Goal: Task Accomplishment & Management: Use online tool/utility

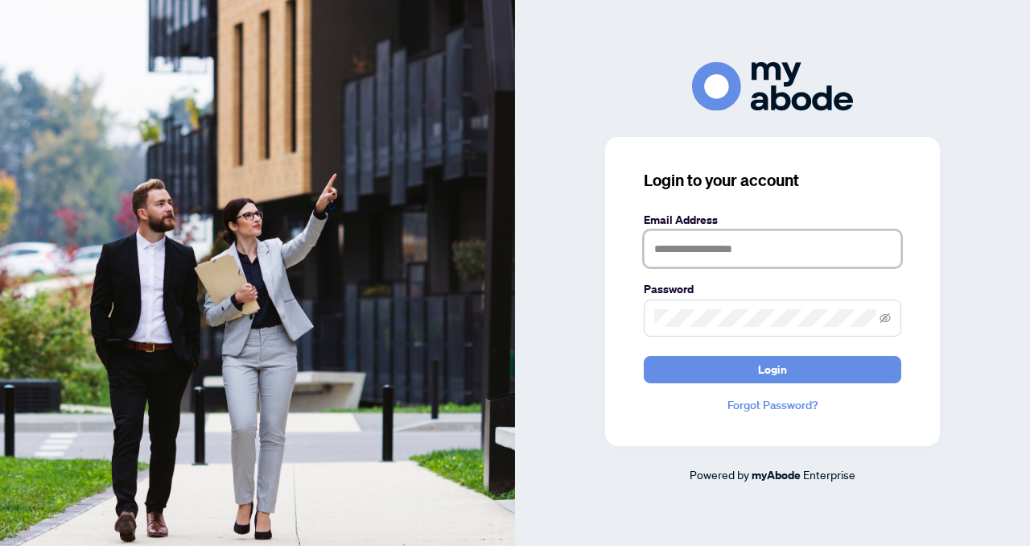
click at [658, 247] on input "text" at bounding box center [773, 248] width 258 height 37
type input "**********"
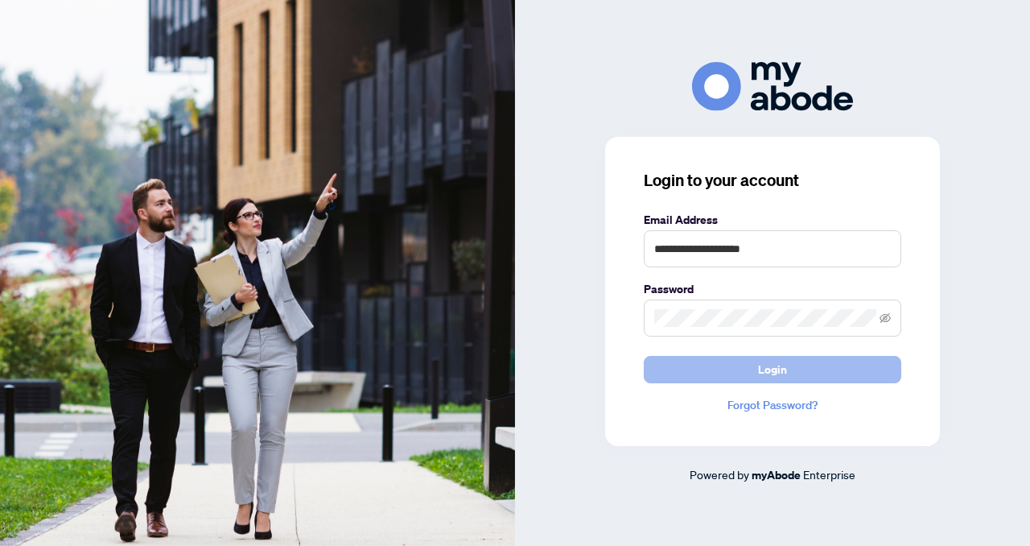
click at [714, 376] on button "Login" at bounding box center [773, 369] width 258 height 27
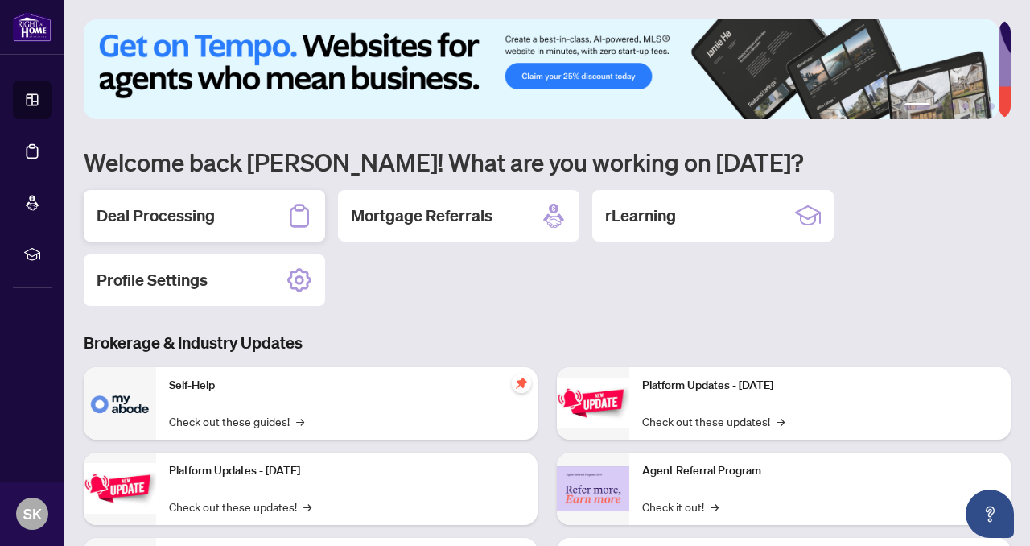
click at [175, 222] on h2 "Deal Processing" at bounding box center [156, 215] width 118 height 23
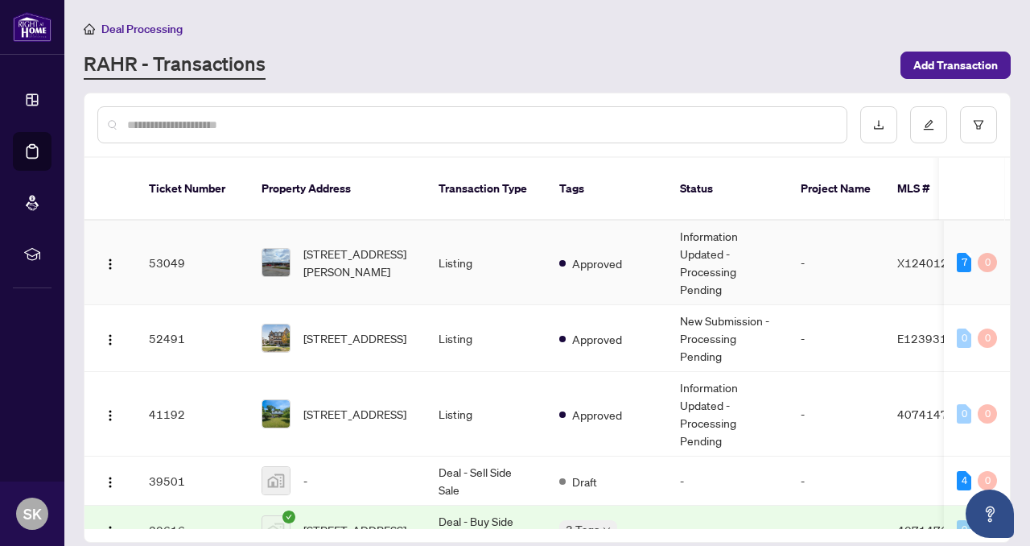
click at [170, 245] on td "53049" at bounding box center [192, 263] width 113 height 85
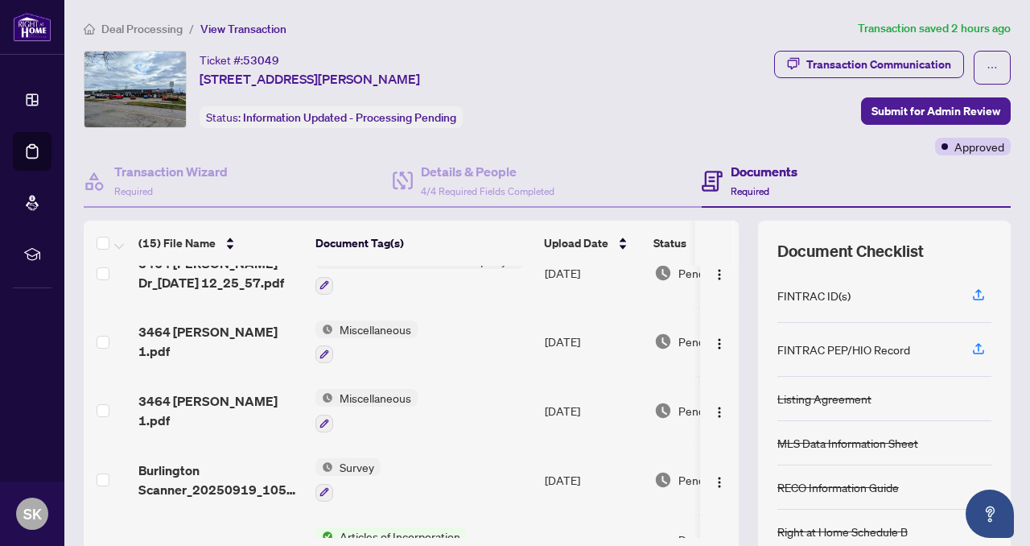
scroll to position [91, 0]
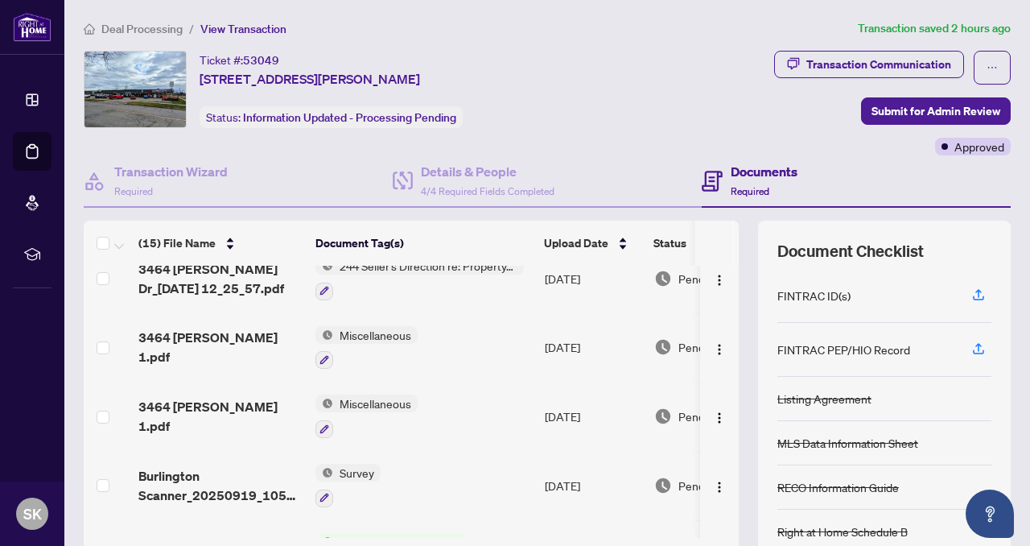
click at [202, 355] on td "3464 [PERSON_NAME] 1.pdf" at bounding box center [220, 347] width 177 height 69
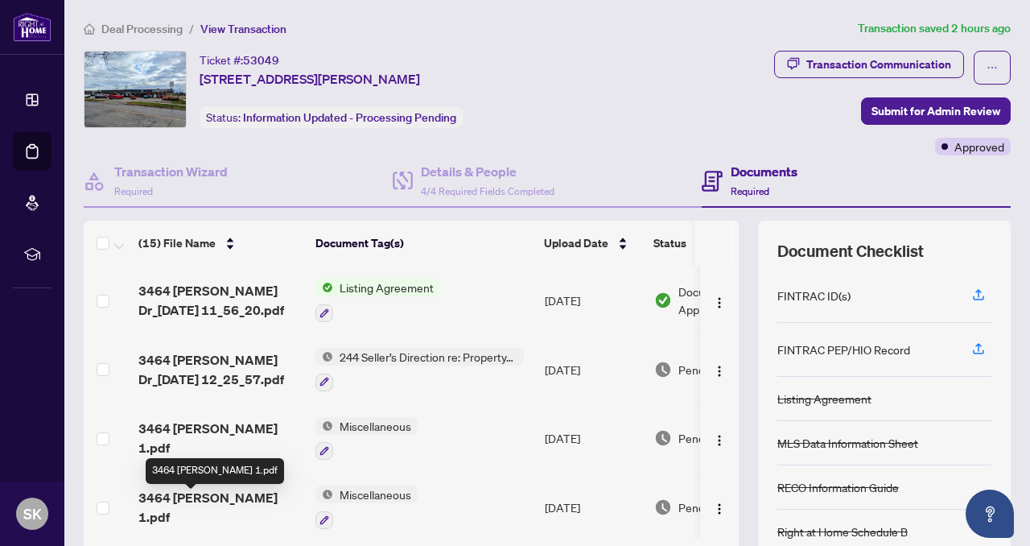
click at [208, 505] on span "3464 [PERSON_NAME] 1.pdf" at bounding box center [220, 507] width 164 height 39
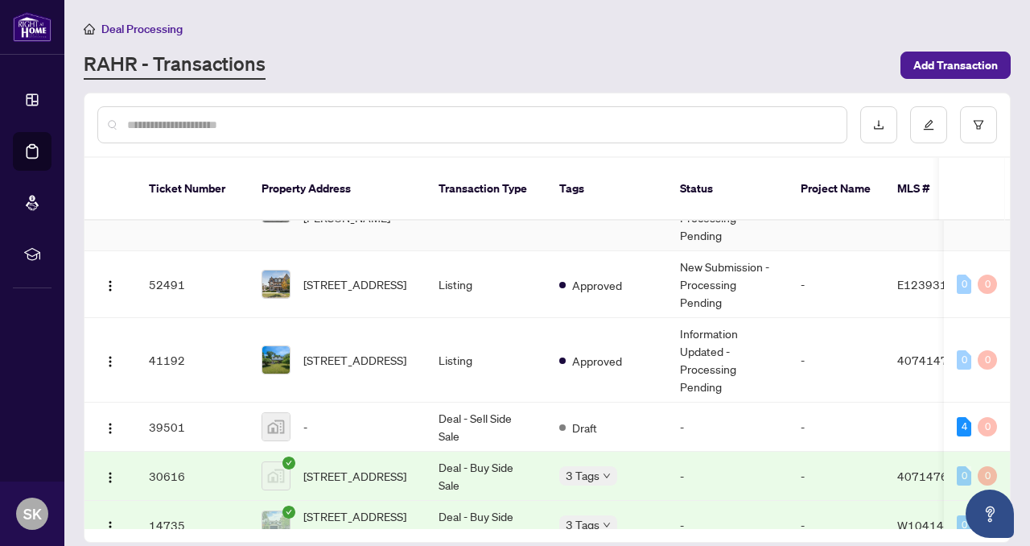
scroll to position [80, 0]
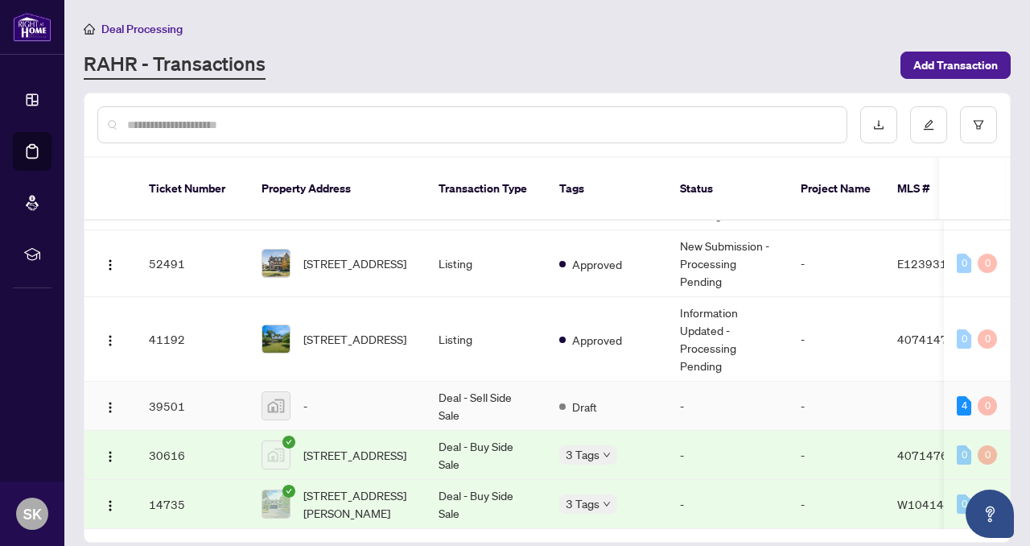
click at [456, 381] on td "Deal - Sell Side Sale" at bounding box center [486, 405] width 121 height 49
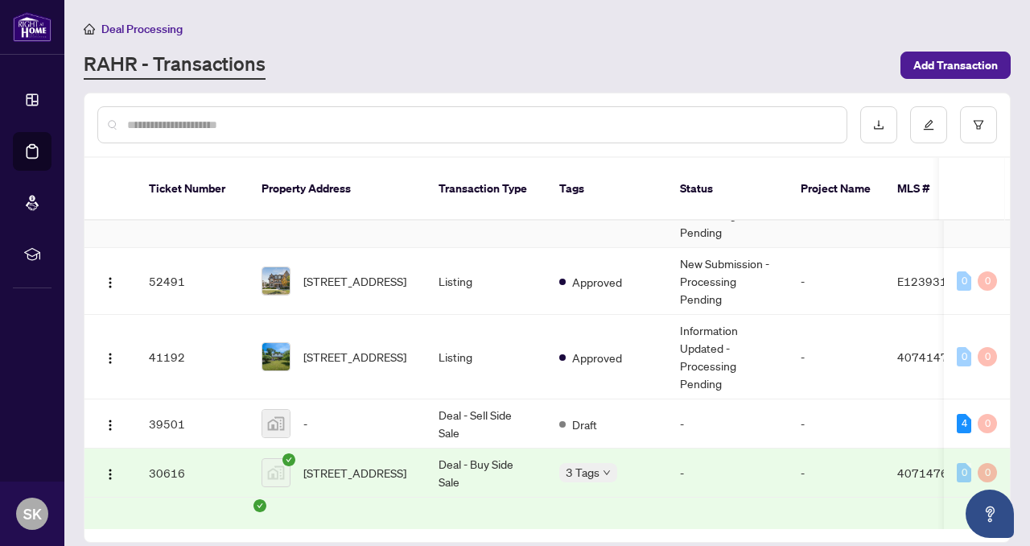
scroll to position [80, 0]
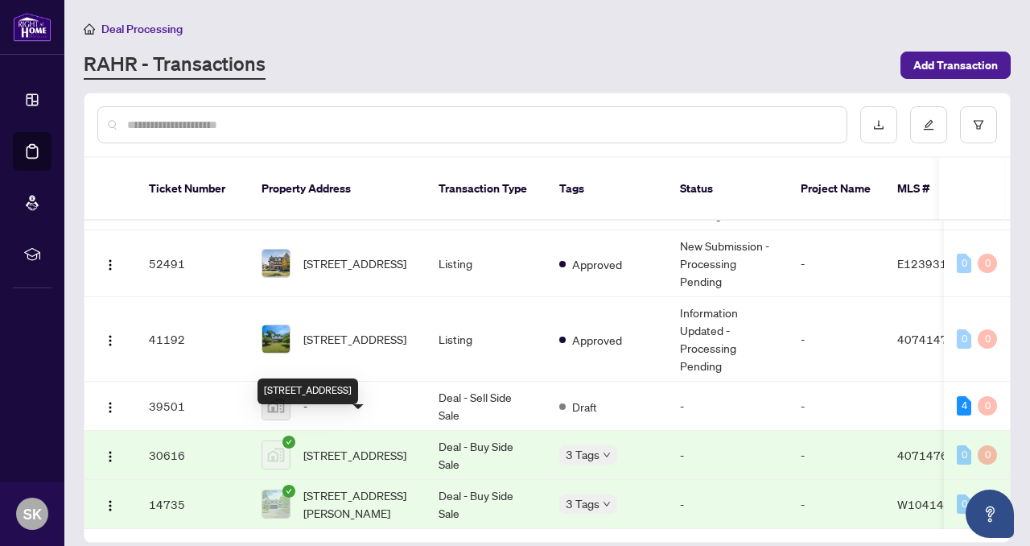
click at [359, 446] on span "3443 Wavecrest Street, Oakville, ON, Canada" at bounding box center [354, 455] width 103 height 18
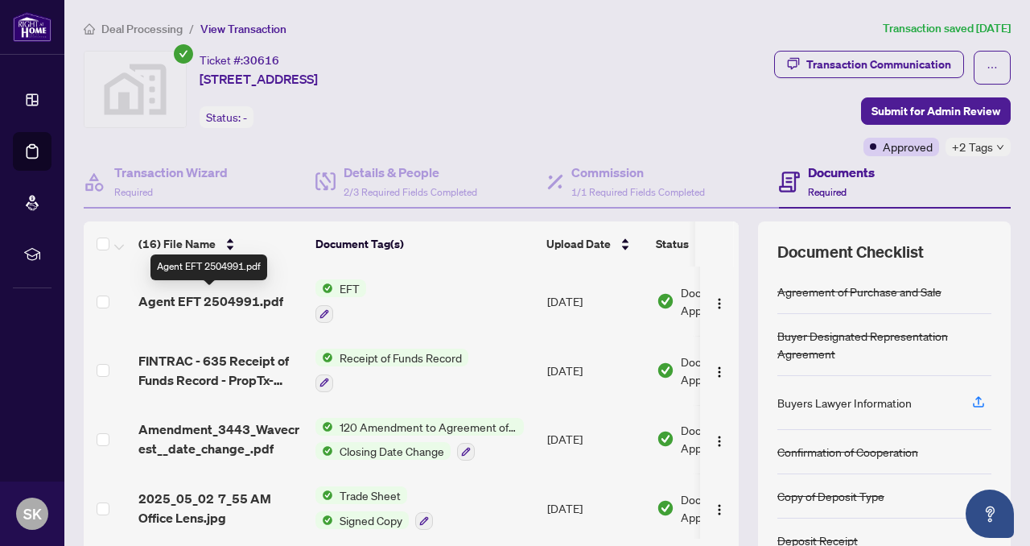
click at [223, 301] on span "Agent EFT 2504991.pdf" at bounding box center [210, 300] width 145 height 19
